Goal: Transaction & Acquisition: Purchase product/service

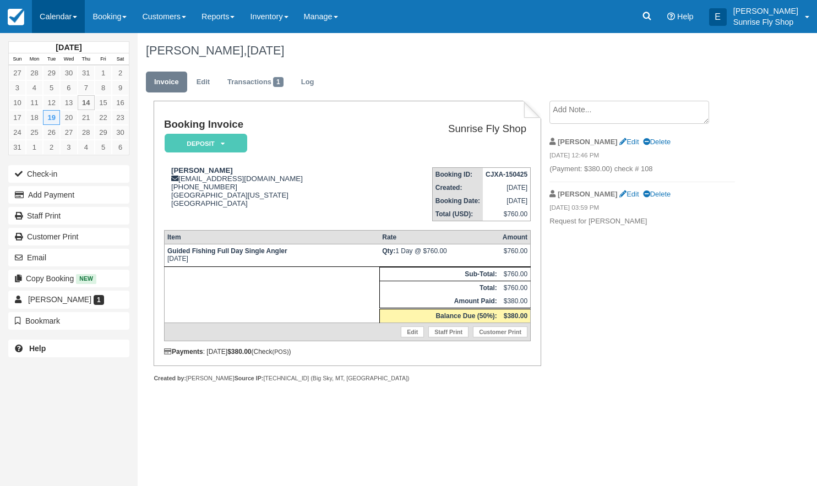
click at [57, 18] on link "Calendar" at bounding box center [58, 16] width 53 height 33
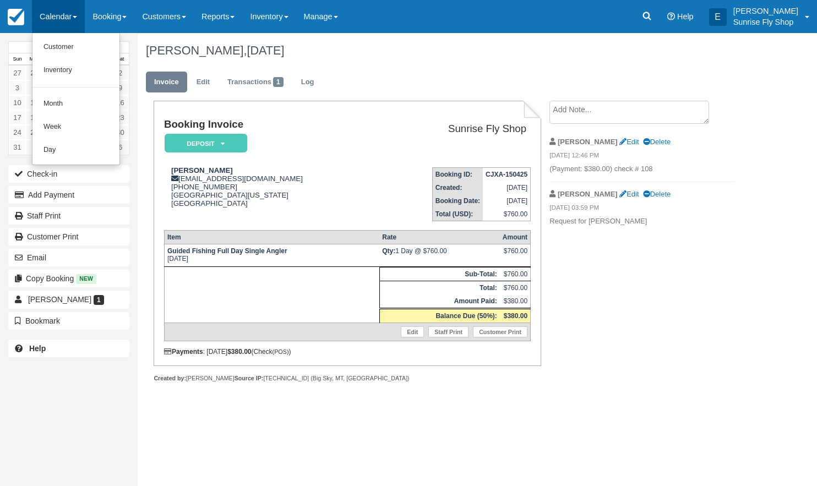
click at [57, 102] on link "Month" at bounding box center [75, 104] width 87 height 23
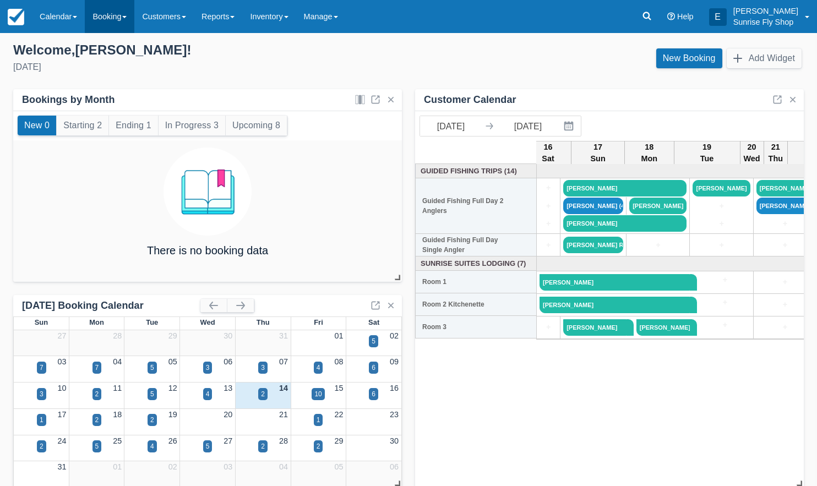
scroll to position [0, 105]
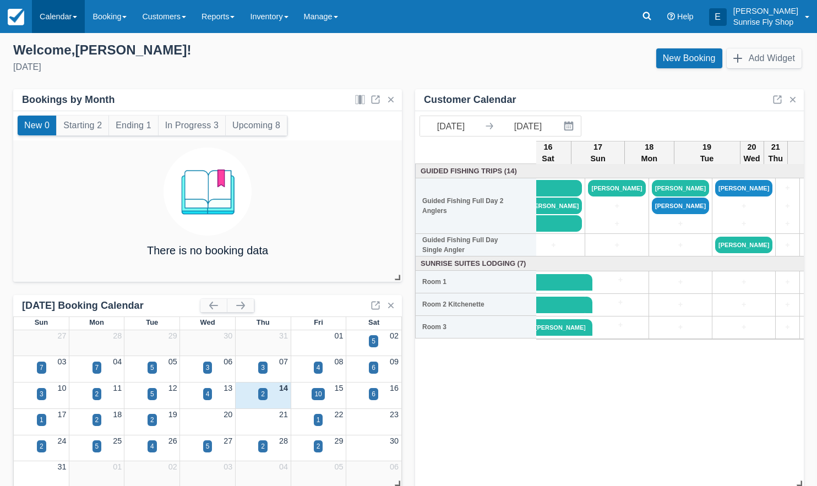
click at [63, 17] on link "Calendar" at bounding box center [58, 16] width 53 height 33
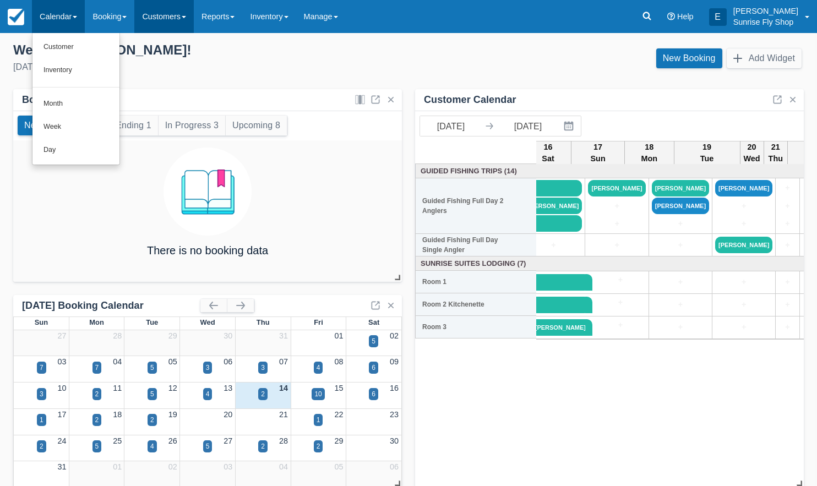
click at [170, 15] on link "Customers" at bounding box center [163, 16] width 59 height 33
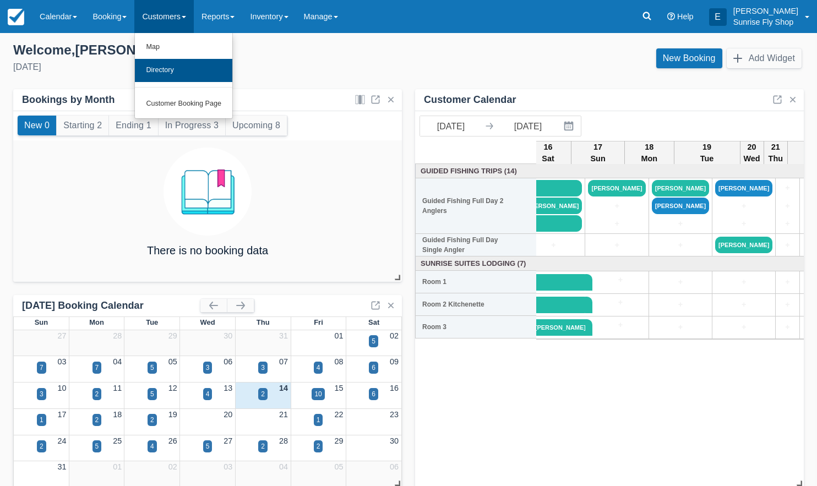
click at [155, 67] on link "Directory" at bounding box center [183, 70] width 97 height 23
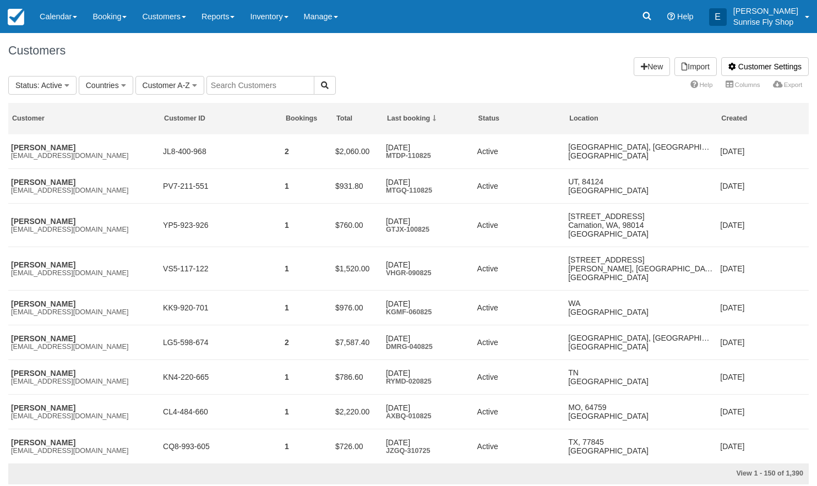
click at [260, 90] on input "text" at bounding box center [261, 85] width 108 height 19
type input "samm"
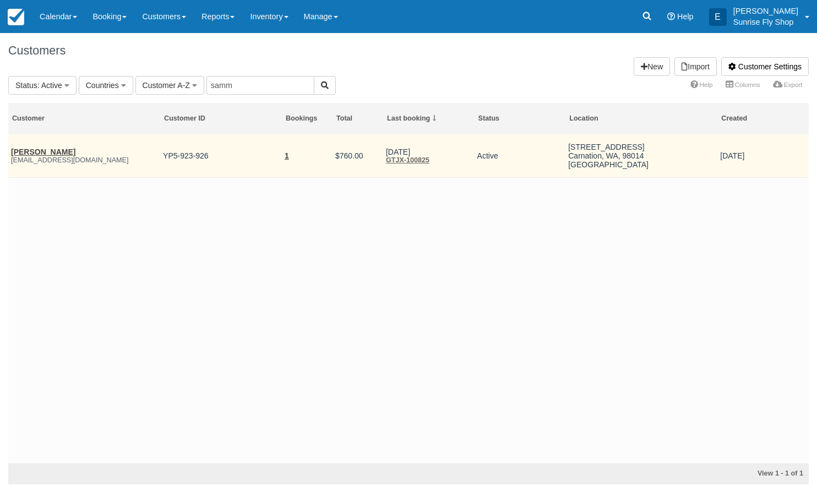
click at [27, 150] on link "[PERSON_NAME]" at bounding box center [43, 152] width 64 height 9
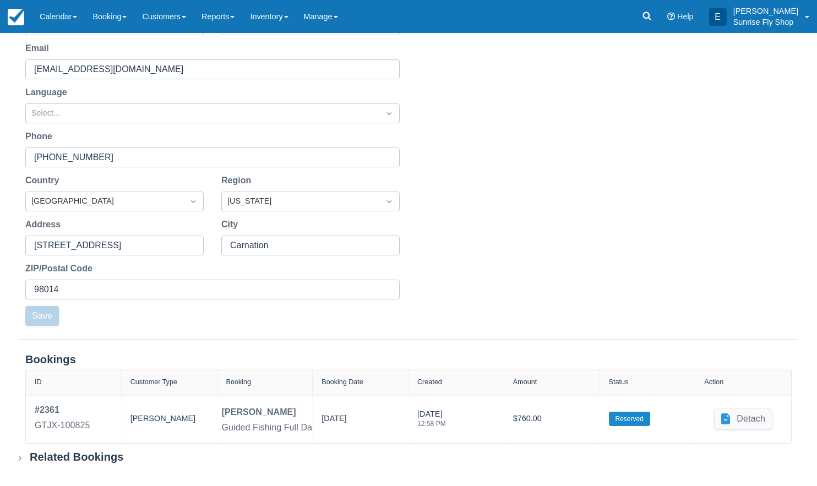
scroll to position [147, 0]
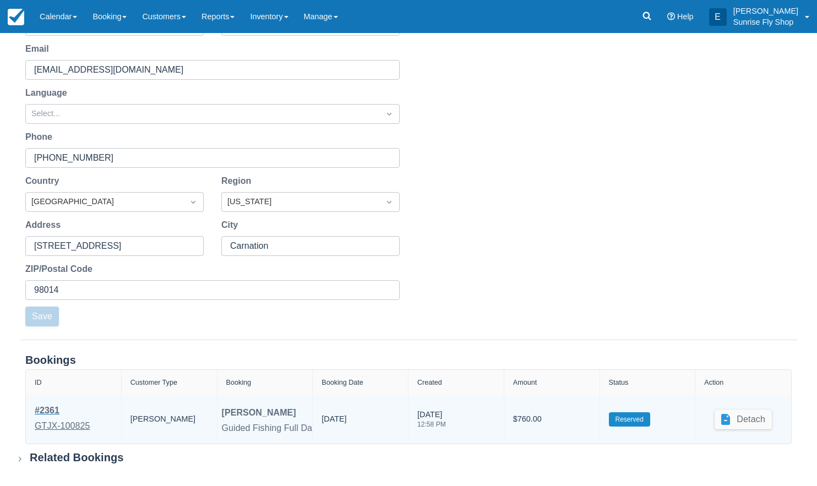
click at [40, 410] on div "# 2361" at bounding box center [63, 410] width 56 height 13
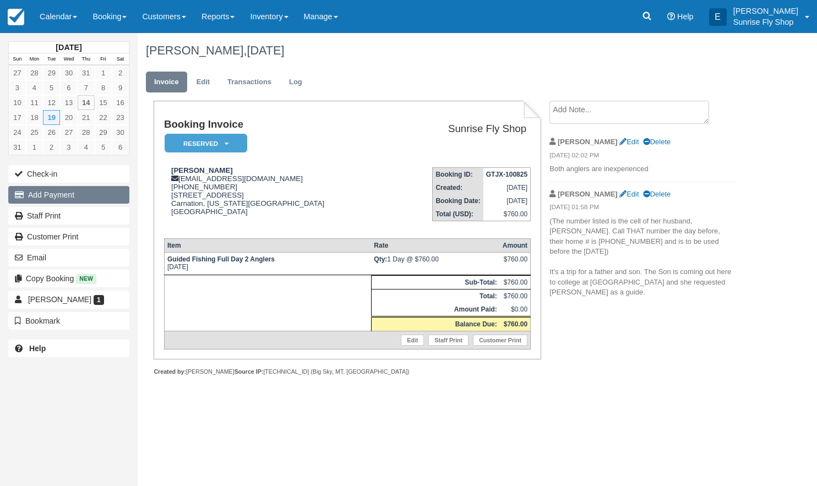
click at [85, 196] on button "Add Payment" at bounding box center [68, 195] width 121 height 18
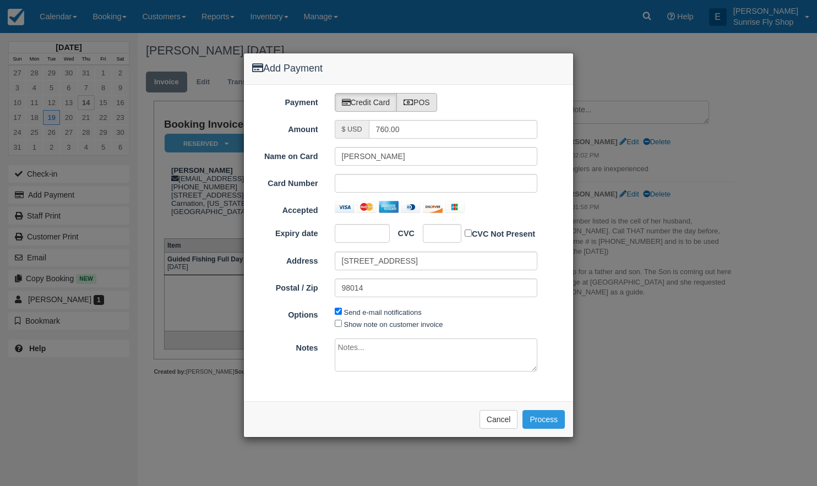
click at [427, 99] on label "POS" at bounding box center [417, 102] width 41 height 19
radio input "true"
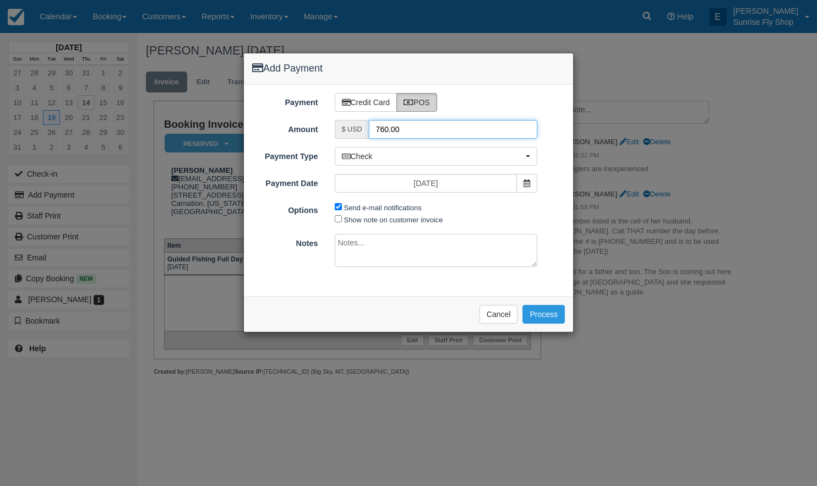
click at [420, 126] on input "760.00" at bounding box center [453, 129] width 169 height 19
type input "380"
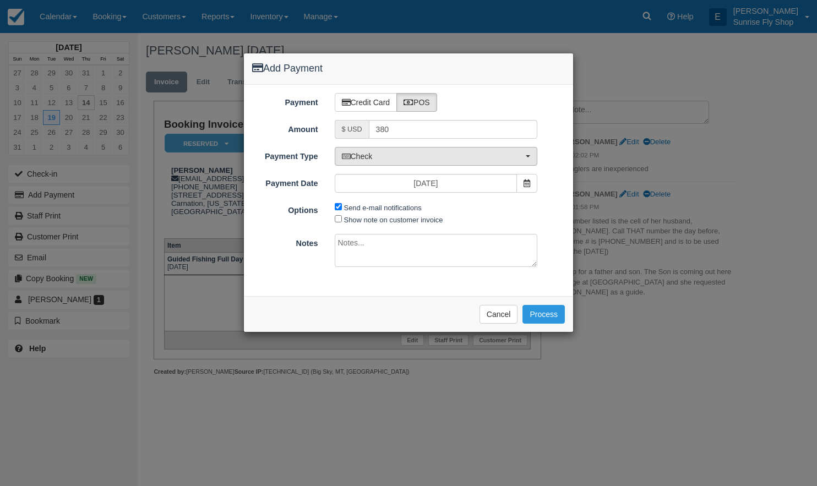
click at [398, 157] on span "Check" at bounding box center [433, 156] width 182 height 11
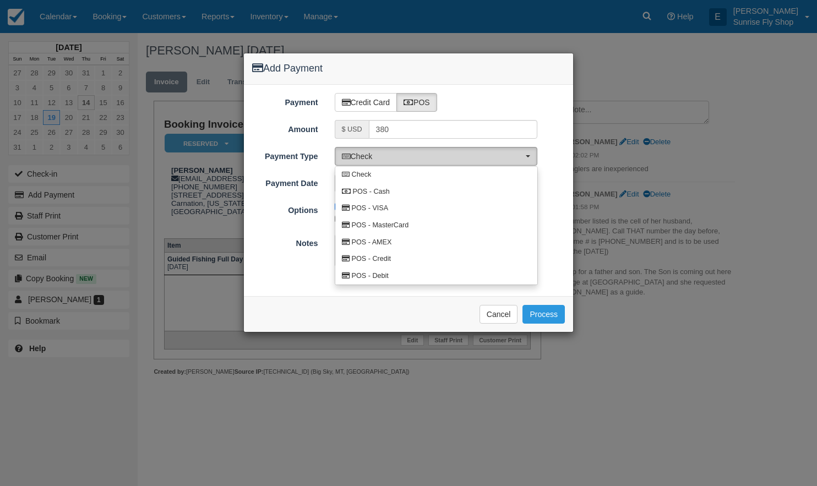
click at [380, 157] on span "Check" at bounding box center [433, 156] width 182 height 11
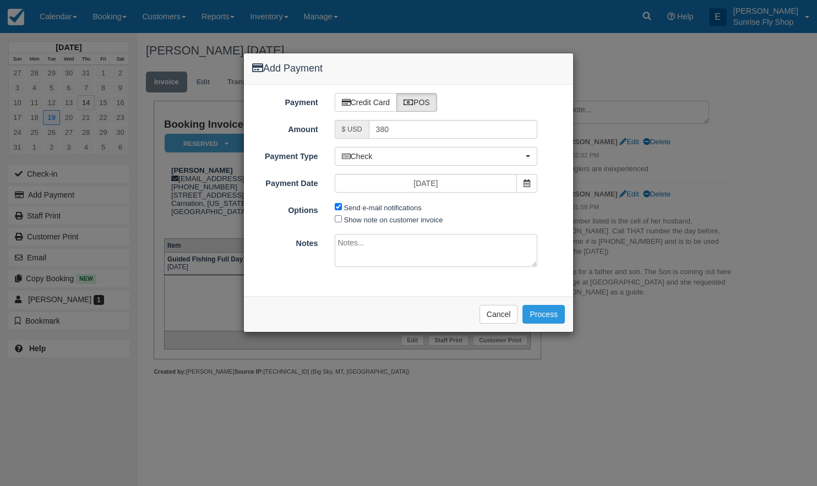
click at [362, 252] on textarea at bounding box center [436, 250] width 203 height 33
type textarea "check # 3986"
click at [554, 309] on button "Process" at bounding box center [544, 314] width 42 height 19
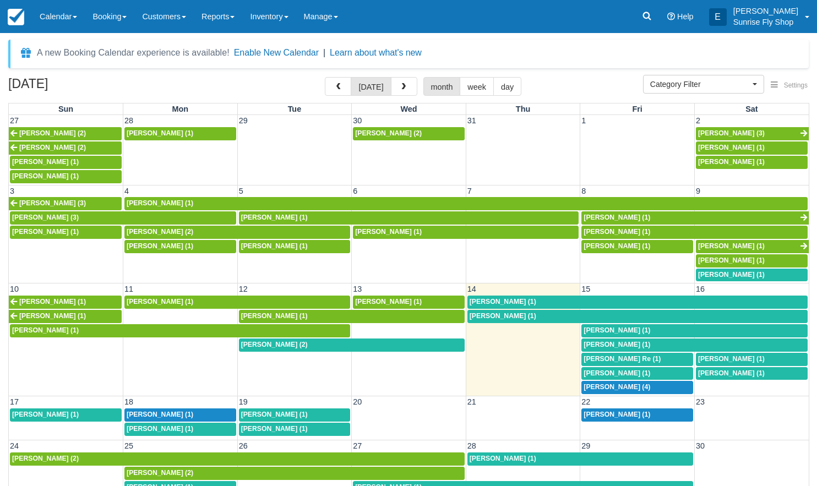
select select
click at [16, 14] on img at bounding box center [16, 17] width 17 height 17
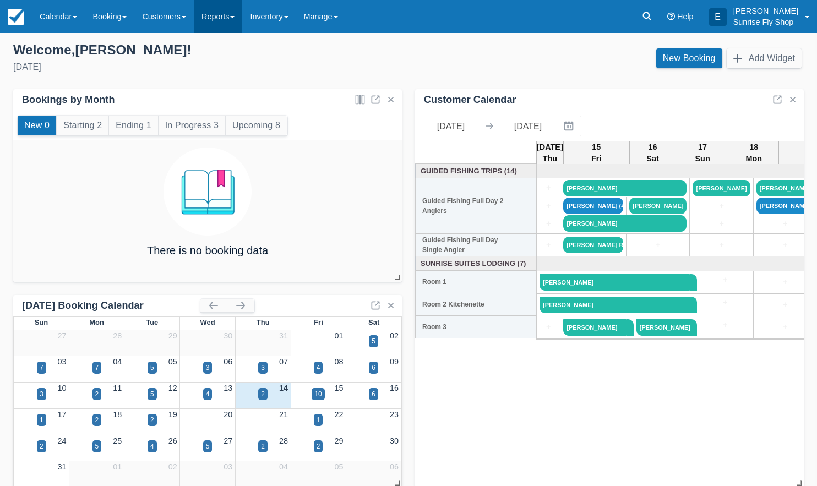
scroll to position [1, 0]
